Goal: Task Accomplishment & Management: Use online tool/utility

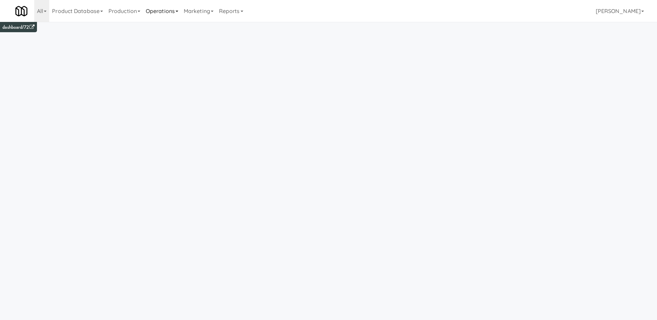
click at [171, 8] on link "Operations" at bounding box center [162, 11] width 38 height 22
click at [169, 101] on link "Cabinets" at bounding box center [170, 98] width 55 height 12
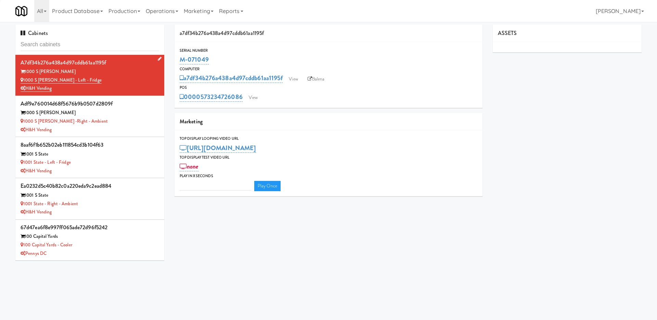
type input "3"
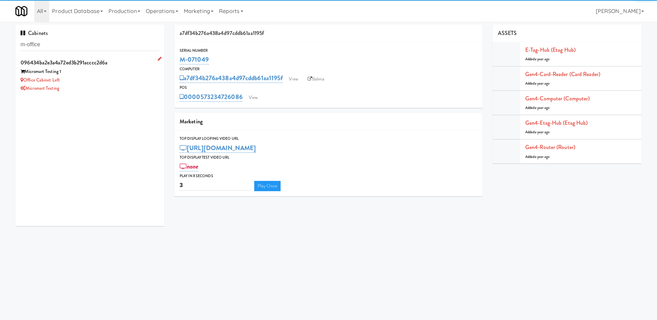
type input "m-office"
click at [136, 78] on div "Office Cabinet Left" at bounding box center [90, 80] width 139 height 9
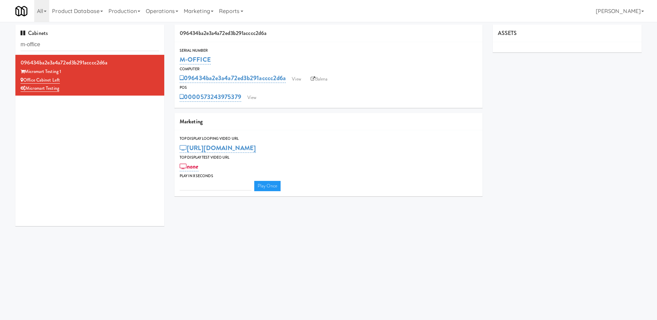
type input "3"
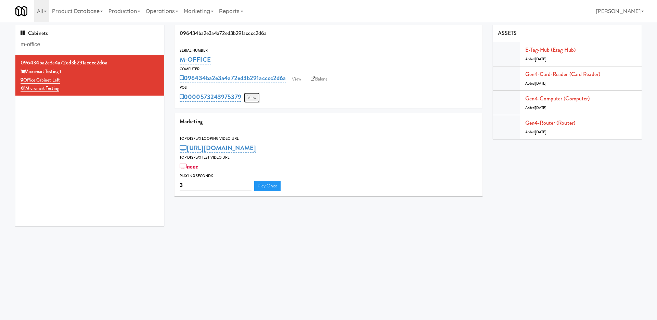
click at [249, 96] on link "View" at bounding box center [252, 97] width 16 height 10
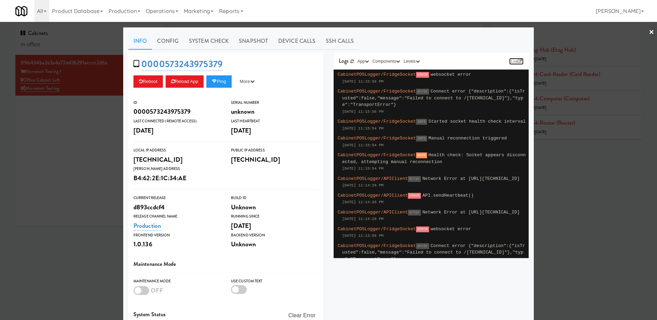
click at [522, 59] on link "Link" at bounding box center [516, 61] width 14 height 7
click at [232, 85] on button "Ping" at bounding box center [218, 81] width 25 height 12
click at [101, 156] on div at bounding box center [328, 160] width 657 height 320
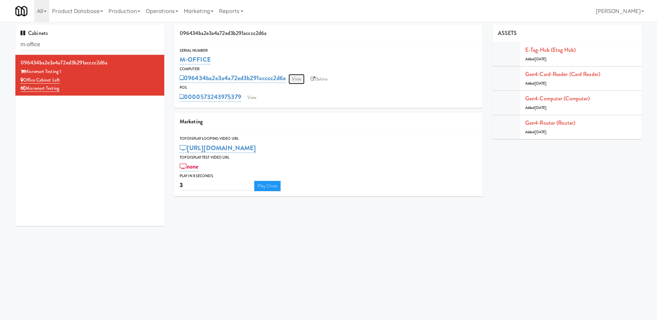
click at [294, 78] on link "View" at bounding box center [297, 79] width 16 height 10
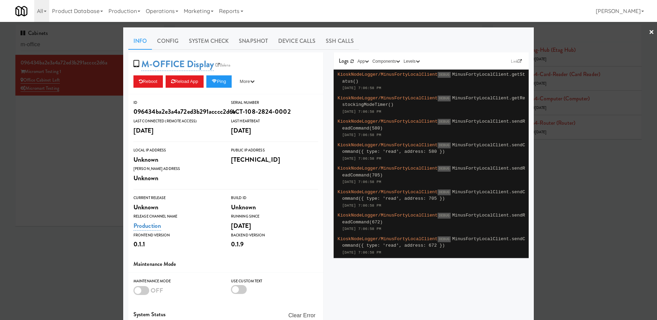
click at [86, 148] on div at bounding box center [328, 160] width 657 height 320
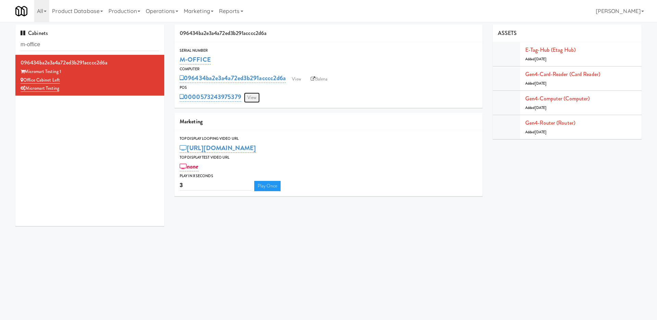
click at [255, 101] on link "View" at bounding box center [252, 97] width 16 height 10
